Goal: Transaction & Acquisition: Obtain resource

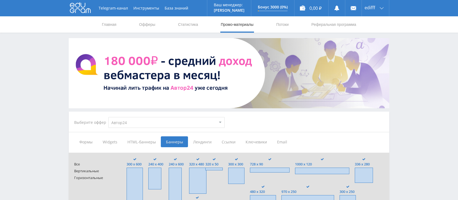
select select "1"
click at [379, 8] on div "edifff" at bounding box center [375, 8] width 27 height 16
click at [384, 43] on link "Выход" at bounding box center [375, 41] width 27 height 10
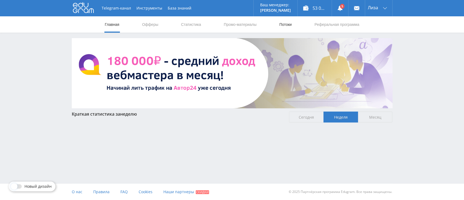
click at [290, 22] on link "Потоки" at bounding box center [286, 24] width 14 height 16
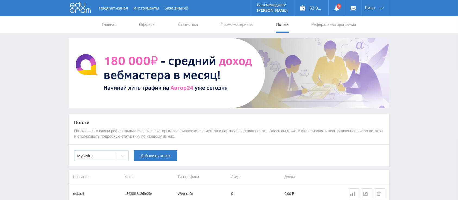
click at [125, 154] on div at bounding box center [122, 155] width 11 height 11
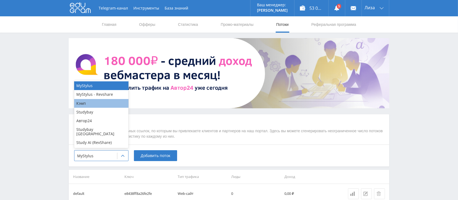
click at [110, 108] on div "Кэмп" at bounding box center [101, 103] width 54 height 9
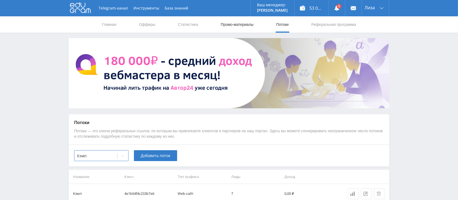
click at [253, 23] on link "Промо-материалы" at bounding box center [238, 24] width 34 height 16
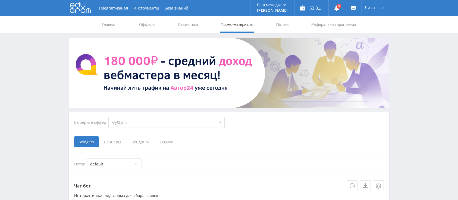
click at [170, 126] on select "MyStylus MyStylus - Revshare Кэмп Studybay Автор24 Studybay [GEOGRAPHIC_DATA] S…" at bounding box center [166, 122] width 116 height 11
select select "1"
click at [108, 117] on select "MyStylus MyStylus - Revshare Кэмп Studybay Автор24 Studybay [GEOGRAPHIC_DATA] S…" at bounding box center [166, 122] width 116 height 11
select select "1"
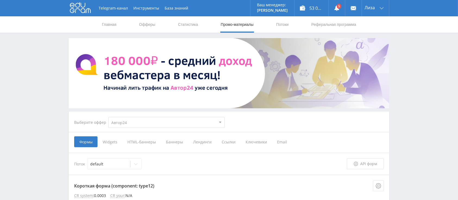
click at [177, 140] on span "Баннеры" at bounding box center [174, 141] width 27 height 11
click at [0, 0] on input "Баннеры" at bounding box center [0, 0] width 0 height 0
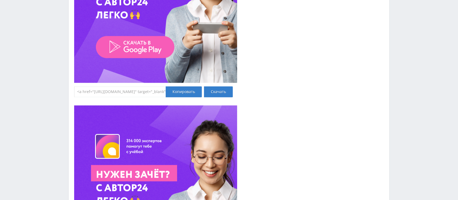
scroll to position [3335, 0]
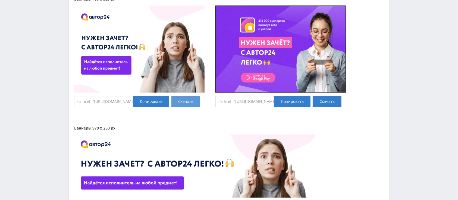
click at [184, 101] on link "Скачать" at bounding box center [186, 101] width 29 height 11
